Goal: Information Seeking & Learning: Understand process/instructions

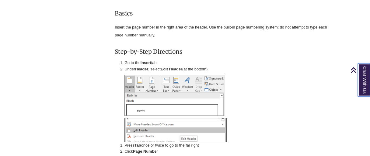
scroll to position [883, 0]
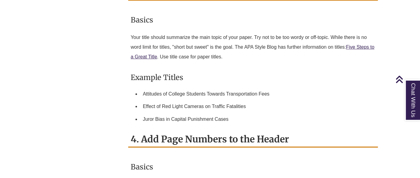
scroll to position [717, 0]
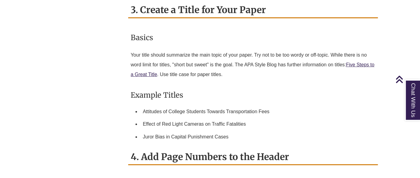
click at [241, 99] on div "Basics Your title should summarize the main topic of your paper. Try not to be …" at bounding box center [253, 83] width 245 height 119
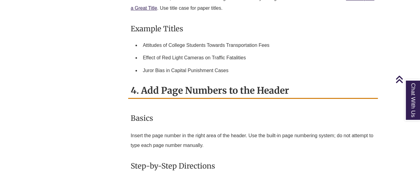
scroll to position [800, 0]
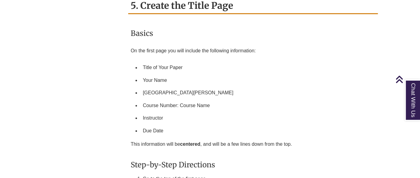
scroll to position [1187, 0]
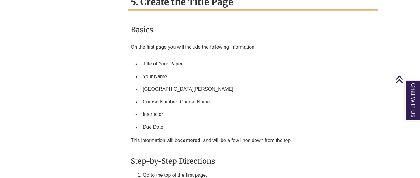
click at [141, 84] on li "[GEOGRAPHIC_DATA][PERSON_NAME]" at bounding box center [258, 89] width 235 height 13
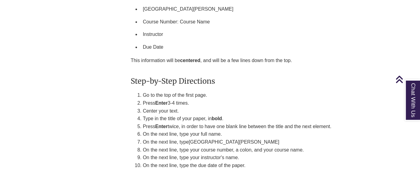
scroll to position [1298, 0]
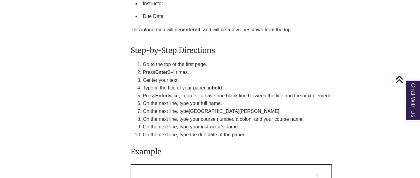
click at [133, 69] on div "Basics On the first page you will include the following information: Title of Y…" at bounding box center [253, 109] width 245 height 406
drag, startPoint x: 144, startPoint y: 90, endPoint x: 149, endPoint y: 90, distance: 5.2
click at [144, 92] on li "Press Enter twice, in order to have one blank line between the title and the ne…" at bounding box center [259, 96] width 233 height 8
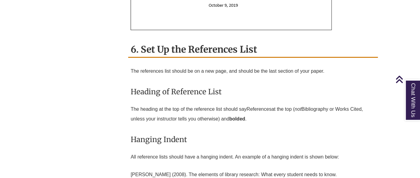
scroll to position [1602, 0]
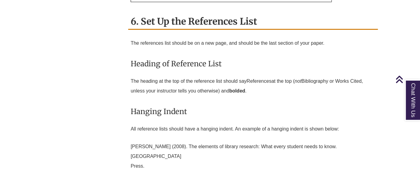
click at [236, 104] on h3 "Hanging Indent" at bounding box center [253, 111] width 245 height 14
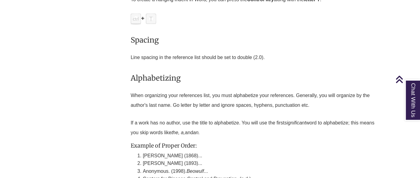
scroll to position [1795, 0]
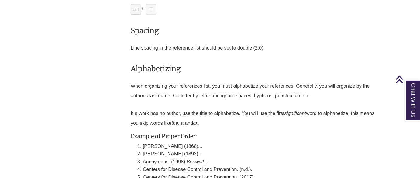
drag, startPoint x: 120, startPoint y: 117, endPoint x: 127, endPoint y: 113, distance: 7.5
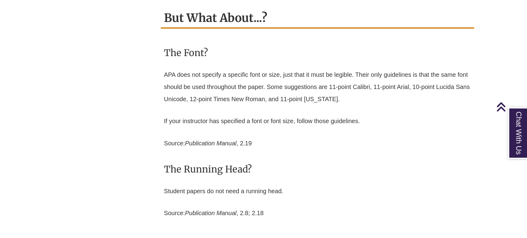
scroll to position [2071, 0]
